Goal: Task Accomplishment & Management: Manage account settings

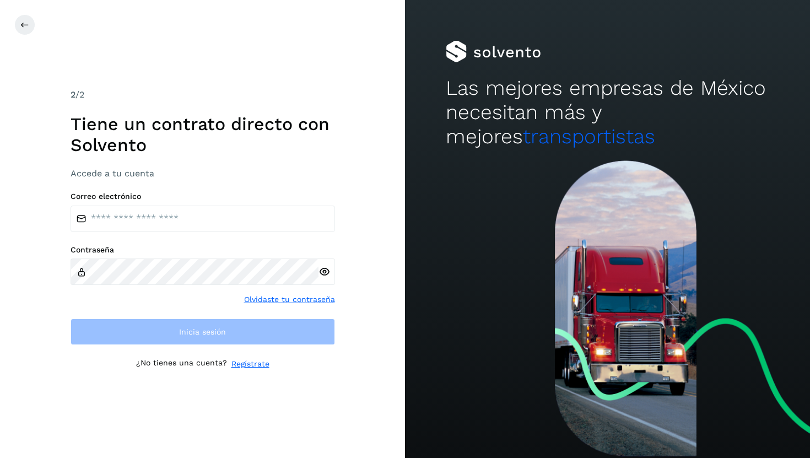
click at [242, 242] on div "Correo electrónico Contraseña Olvidaste tu contraseña Inicia sesión" at bounding box center [203, 269] width 264 height 154
click at [234, 222] on input "email" at bounding box center [203, 219] width 264 height 26
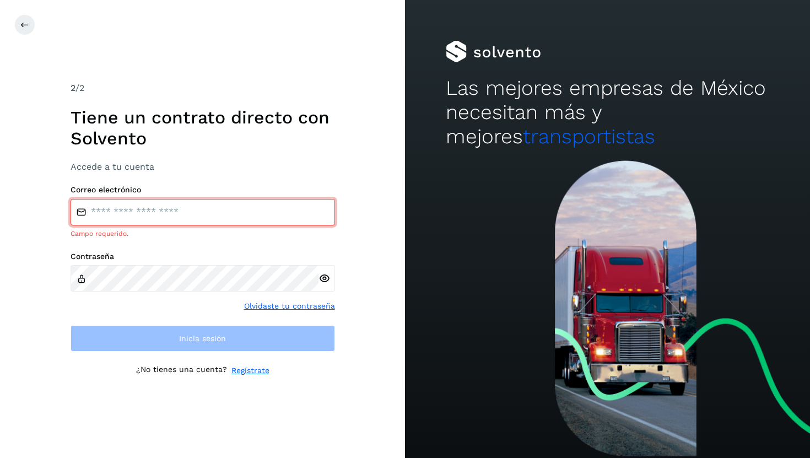
click at [139, 212] on input "email" at bounding box center [203, 212] width 264 height 26
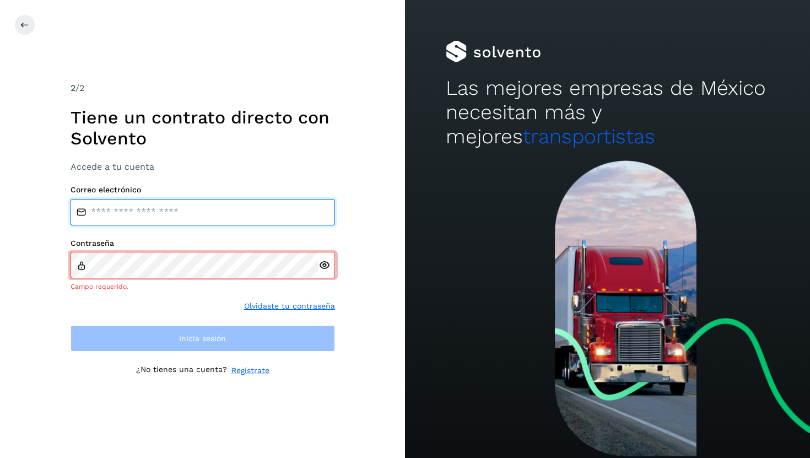
click at [219, 218] on input "email" at bounding box center [203, 212] width 264 height 26
type input "**********"
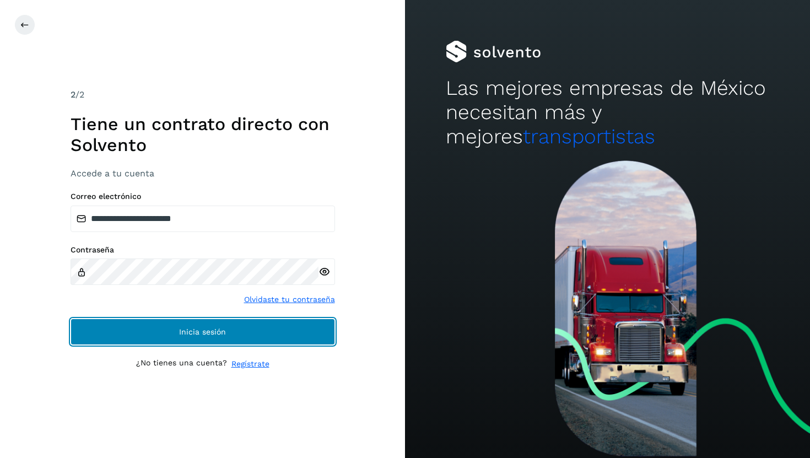
click at [257, 332] on button "Inicia sesión" at bounding box center [203, 331] width 264 height 26
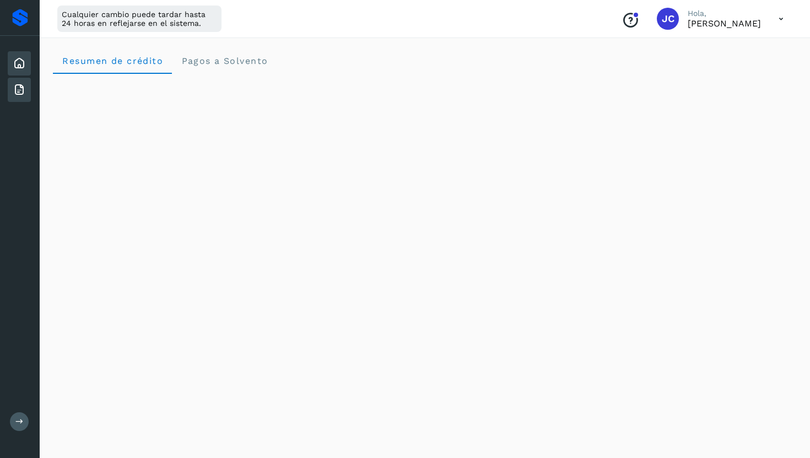
click at [19, 90] on icon at bounding box center [19, 89] width 13 height 13
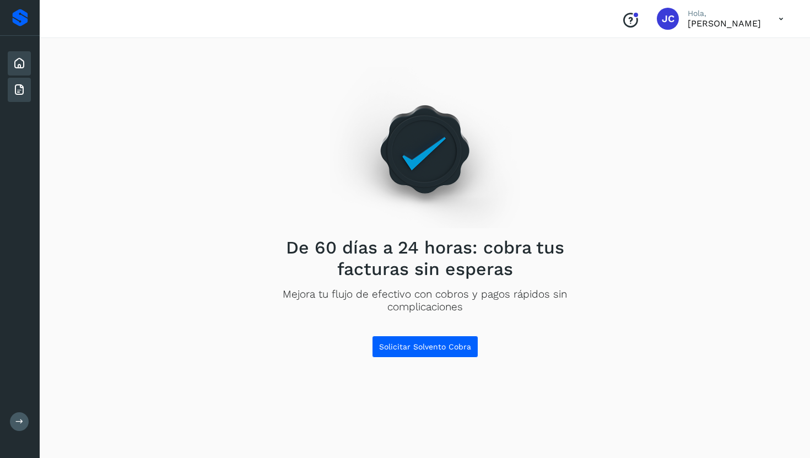
click at [14, 57] on icon at bounding box center [19, 63] width 13 height 13
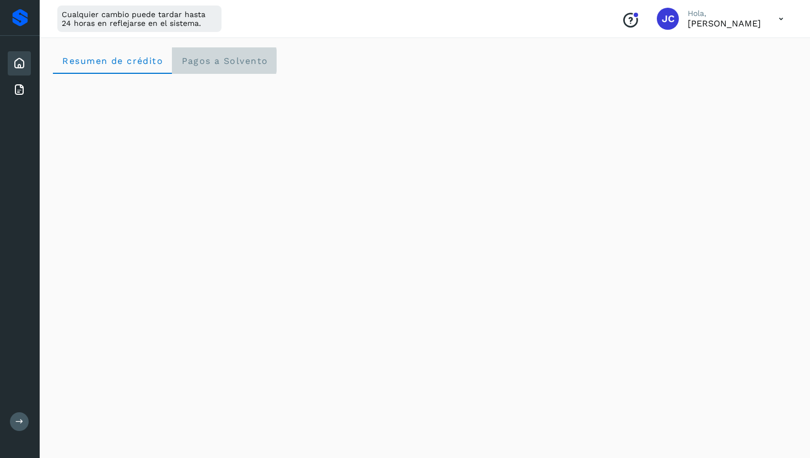
click at [234, 53] on Solvento "Pagos a Solvento" at bounding box center [224, 60] width 105 height 26
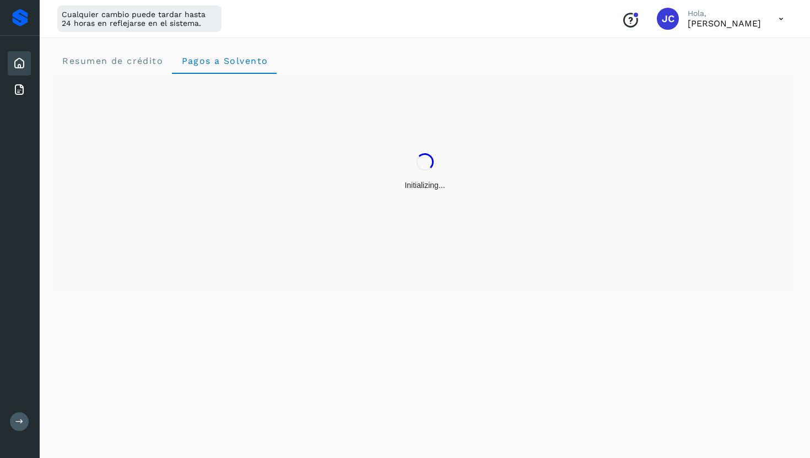
click at [33, 28] on div at bounding box center [20, 18] width 40 height 36
click at [26, 26] on div at bounding box center [20, 18] width 16 height 18
click at [693, 27] on div "Conoce nuestros beneficios [PERSON_NAME], [PERSON_NAME]" at bounding box center [703, 18] width 180 height 25
click at [715, 24] on p "[PERSON_NAME]" at bounding box center [724, 23] width 73 height 10
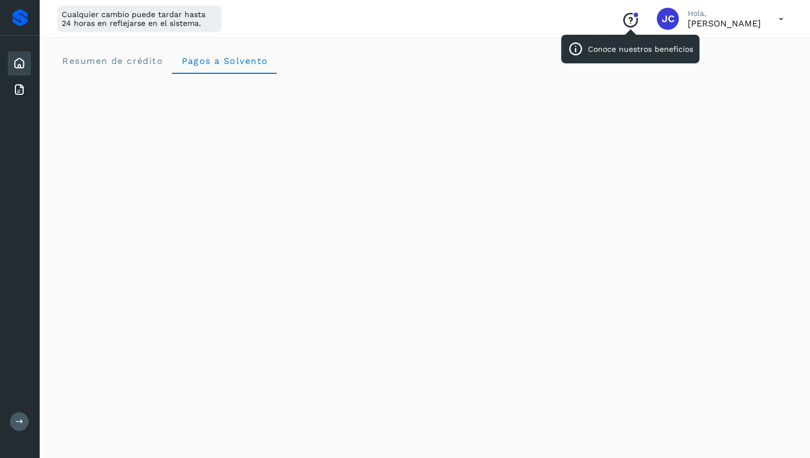
click at [639, 19] on icon "Conoce nuestros beneficios" at bounding box center [631, 21] width 18 height 18
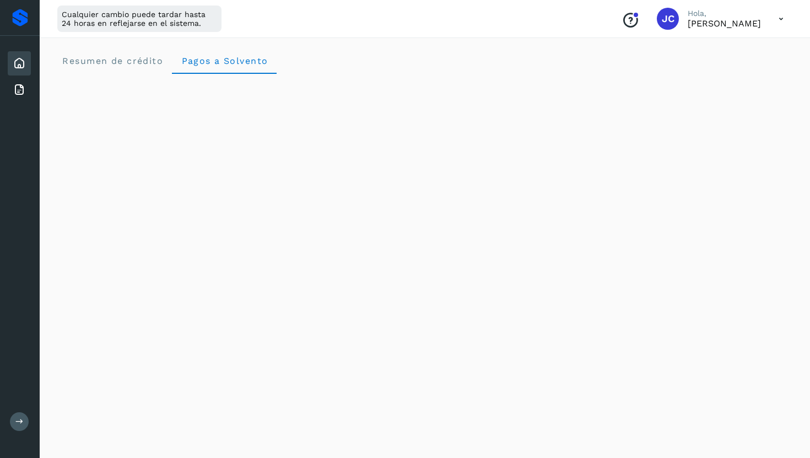
click at [773, 26] on icon at bounding box center [781, 19] width 23 height 23
click at [718, 55] on div "Documentación" at bounding box center [726, 49] width 131 height 21
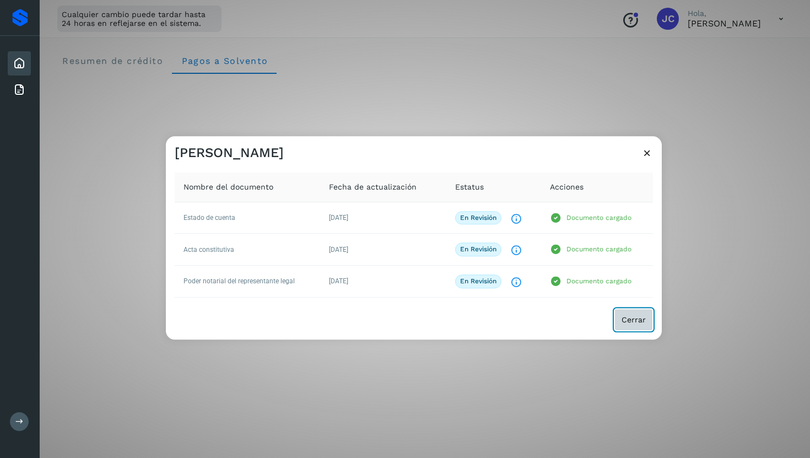
click at [638, 321] on span "Cerrar" at bounding box center [634, 320] width 24 height 8
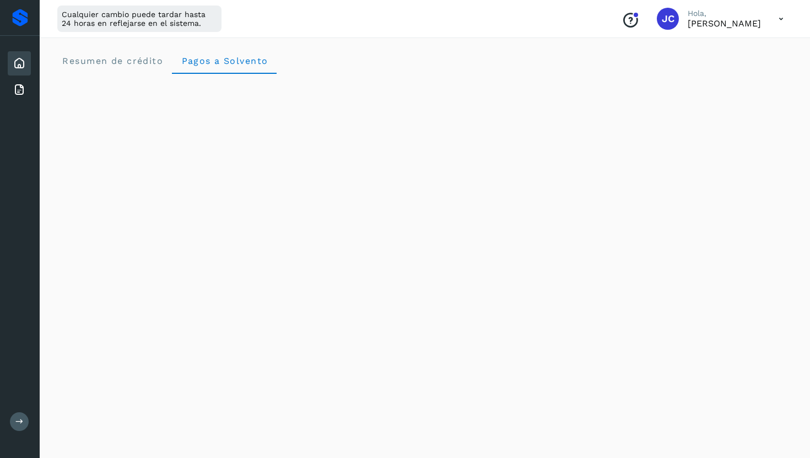
click at [755, 25] on p "[PERSON_NAME]" at bounding box center [724, 23] width 73 height 10
click at [782, 21] on icon at bounding box center [781, 19] width 23 height 23
click at [701, 75] on div "Cerrar sesión" at bounding box center [726, 71] width 131 height 21
